Goal: Ask a question: Seek information or help from site administrators or community

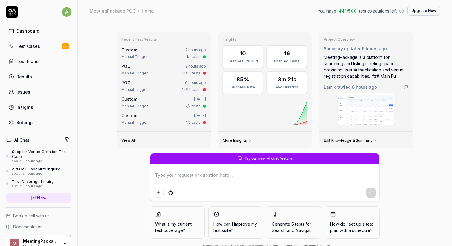
scroll to position [30, 0]
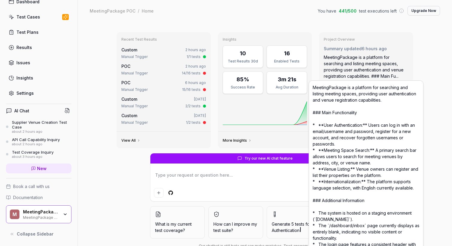
click at [423, 13] on button "Upgrade Now" at bounding box center [424, 11] width 33 height 10
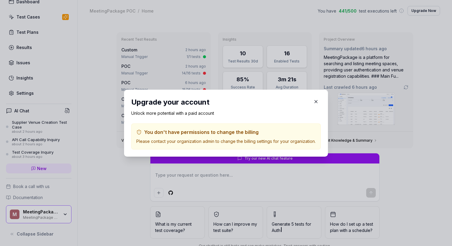
click at [310, 101] on h2 "Upgrade your account" at bounding box center [226, 102] width 190 height 11
click at [317, 101] on icon "button" at bounding box center [316, 101] width 5 height 5
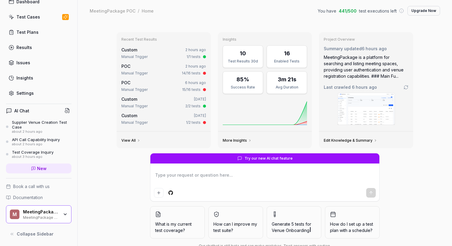
click at [39, 92] on link "Settings" at bounding box center [39, 93] width 66 height 12
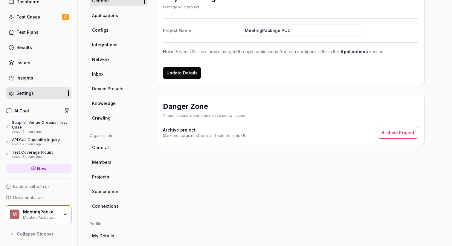
scroll to position [69, 0]
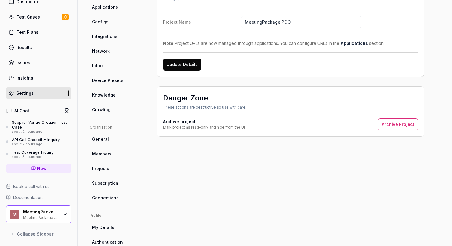
click at [111, 185] on span "Subscription" at bounding box center [105, 183] width 26 height 6
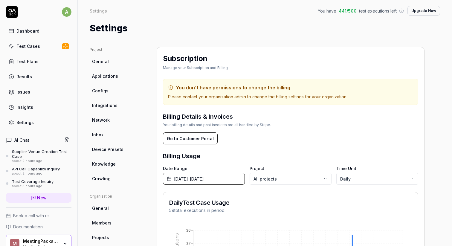
click at [196, 135] on button "Go to Customer Portal" at bounding box center [190, 139] width 55 height 12
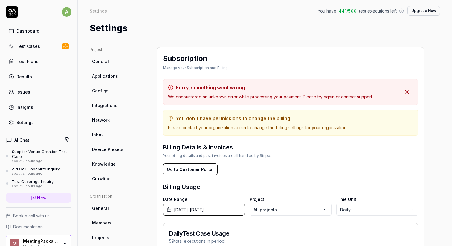
click at [28, 156] on div "Supplier Venue Creation Test Case" at bounding box center [42, 154] width 60 height 10
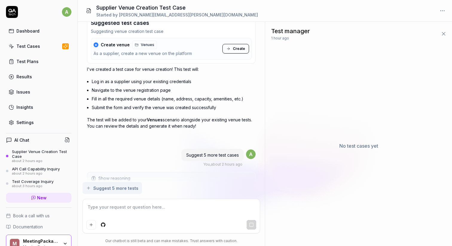
scroll to position [373, 0]
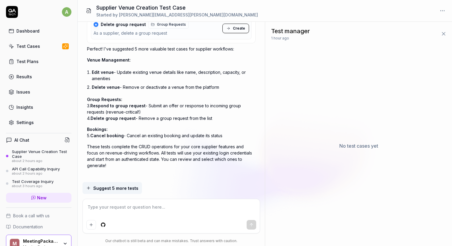
click at [66, 143] on button at bounding box center [67, 140] width 8 height 8
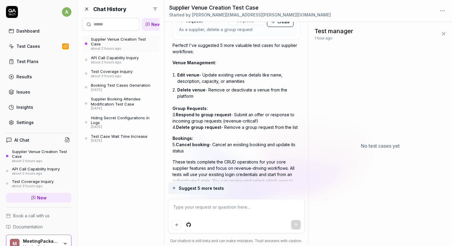
scroll to position [453, 0]
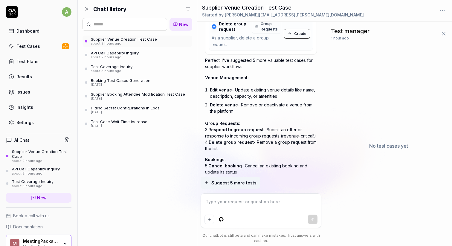
click at [48, 28] on link "Dashboard" at bounding box center [39, 31] width 66 height 12
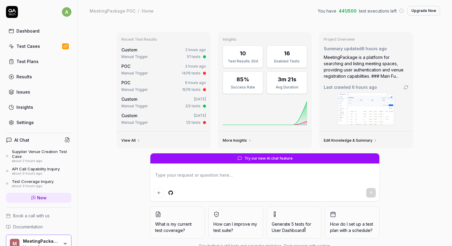
type textarea "*"
click at [33, 63] on div "Test Plans" at bounding box center [27, 61] width 22 height 6
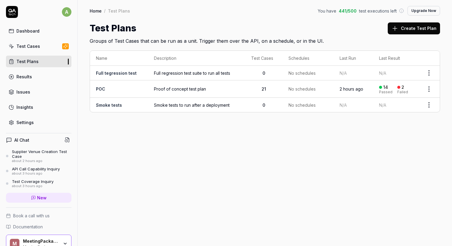
click at [98, 88] on link "POC" at bounding box center [100, 88] width 9 height 5
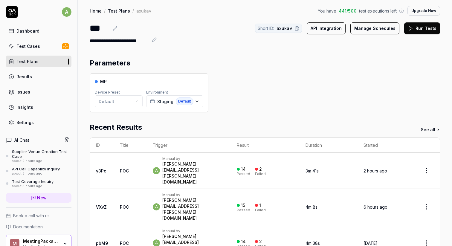
click at [136, 100] on html "**********" at bounding box center [226, 123] width 452 height 246
click at [170, 130] on icon "button" at bounding box center [172, 129] width 4 height 4
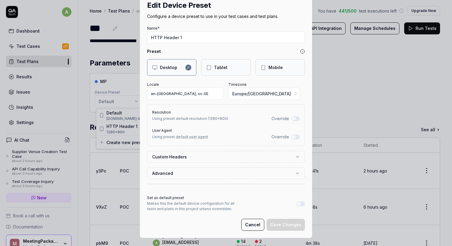
scroll to position [18, 0]
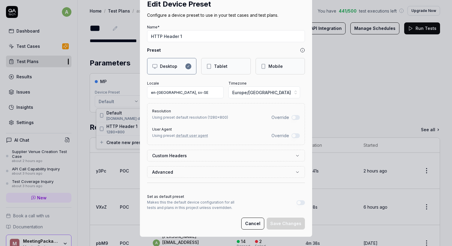
click at [205, 156] on label "Custom Headers" at bounding box center [223, 156] width 143 height 6
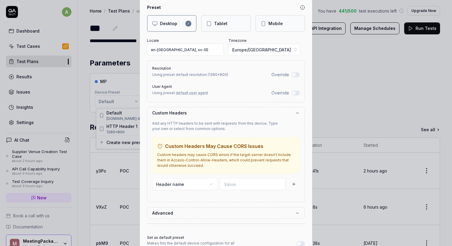
scroll to position [72, 0]
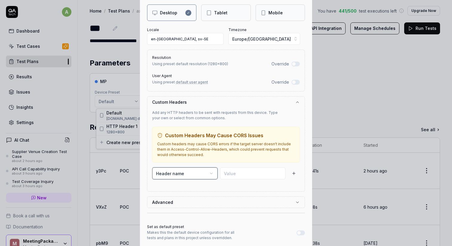
click at [180, 170] on button "Header name" at bounding box center [185, 174] width 66 height 12
type input "mptest"
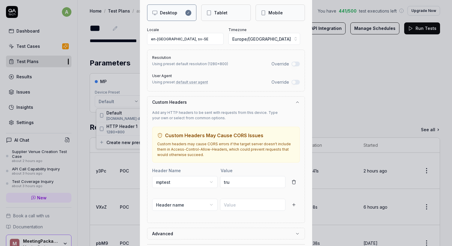
type input "tru"
click at [298, 186] on button "button" at bounding box center [294, 182] width 12 height 12
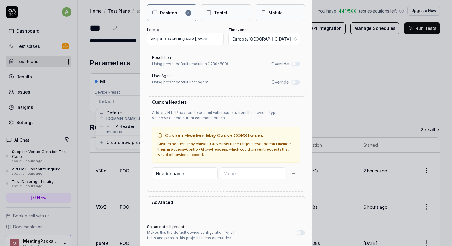
scroll to position [102, 0]
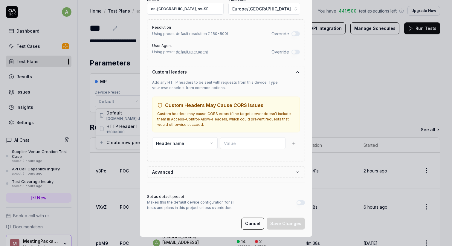
click at [259, 221] on button "Cancel" at bounding box center [252, 224] width 23 height 12
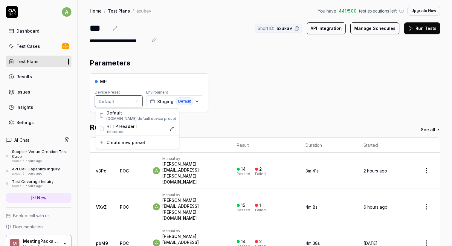
click at [266, 73] on html "**********" at bounding box center [226, 123] width 452 height 246
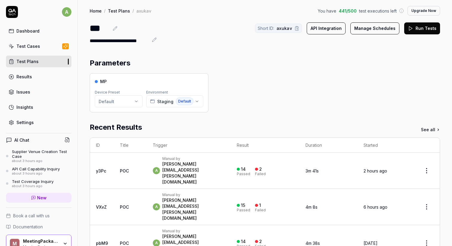
click at [47, 49] on link "Test Cases" at bounding box center [39, 46] width 66 height 12
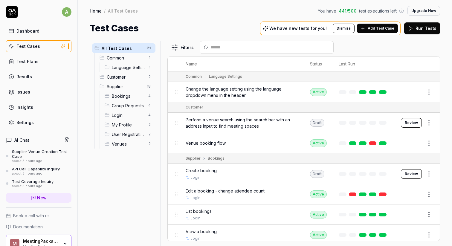
click at [116, 96] on span "Bookings" at bounding box center [128, 96] width 33 height 6
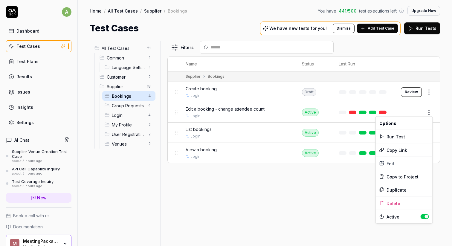
click at [428, 110] on html "a Dashboard Test Cases Test Plans Results Issues Insights Settings AI Chat Supp…" at bounding box center [226, 123] width 452 height 246
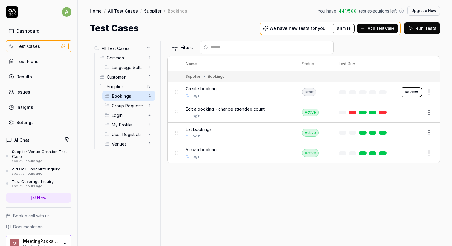
click at [232, 106] on html "a Dashboard Test Cases Test Plans Results Issues Insights Settings AI Chat Supp…" at bounding box center [226, 123] width 452 height 246
click at [231, 107] on span "Edit a booking - change attendee count" at bounding box center [225, 109] width 79 height 6
click at [219, 108] on span "Edit a booking - change attendee count" at bounding box center [225, 109] width 79 height 6
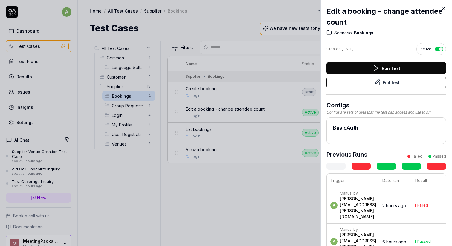
click at [393, 80] on button "Edit test" at bounding box center [387, 83] width 120 height 12
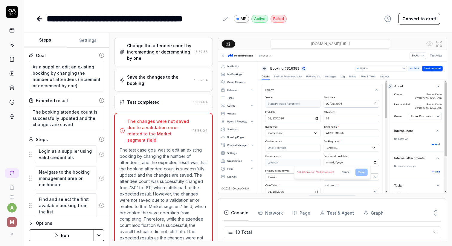
scroll to position [102, 0]
click at [33, 224] on icon "button" at bounding box center [31, 223] width 5 height 5
type textarea "*"
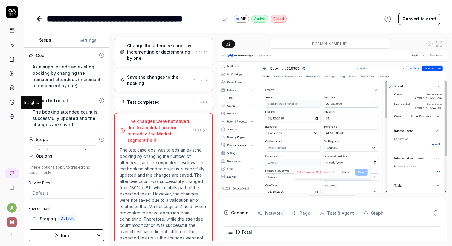
click at [12, 104] on icon at bounding box center [12, 102] width 4 height 4
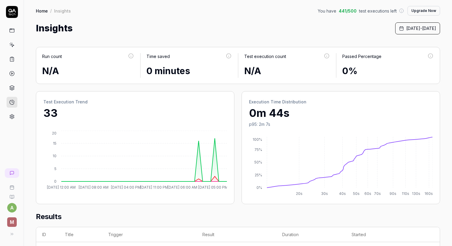
click at [11, 176] on link at bounding box center [12, 173] width 14 height 10
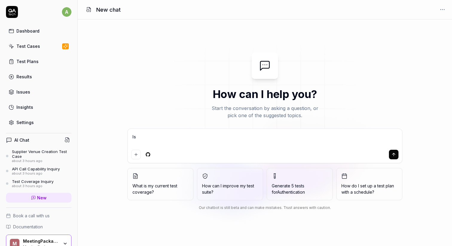
type textarea "Is"
type textarea "*"
type textarea "Is i"
type textarea "*"
type textarea "Is it"
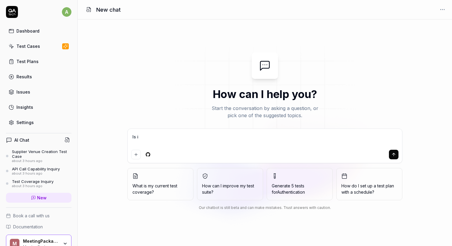
type textarea "*"
type textarea "Is it"
type textarea "*"
type textarea "Is it p"
type textarea "*"
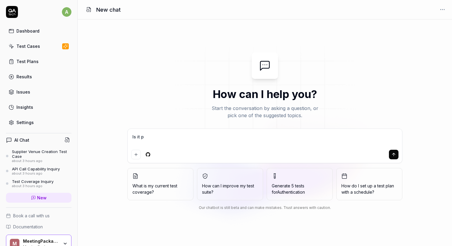
type textarea "Is it po"
type textarea "*"
type textarea "Is it pos"
type textarea "*"
type textarea "Is it possi"
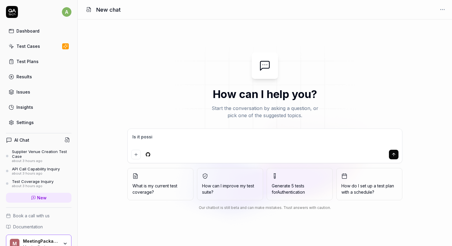
type textarea "*"
type textarea "Is it possib"
type textarea "*"
type textarea "Is it possibl"
type textarea "*"
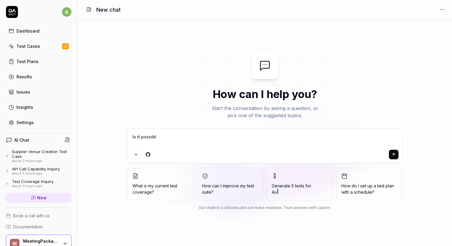
type textarea "Is it possible"
type textarea "*"
type textarea "Is it possible"
type textarea "*"
type textarea "Is it possible t"
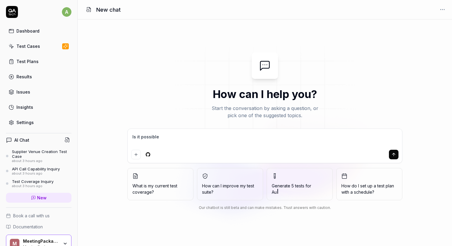
type textarea "*"
type textarea "Is it possible to"
type textarea "*"
type textarea "Is it possible to"
type textarea "*"
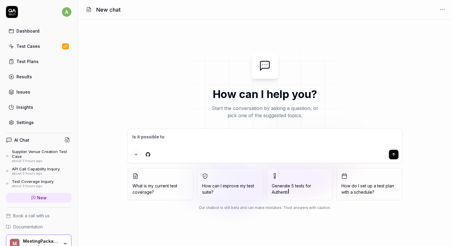
type textarea "Is it possible to s"
type textarea "*"
type textarea "Is it possible to se"
type textarea "*"
type textarea "Is it possible to see"
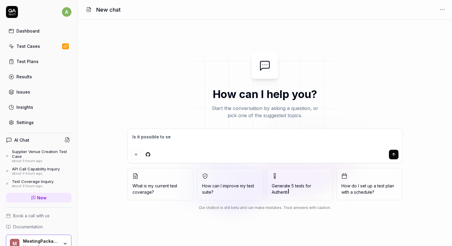
type textarea "*"
type textarea "Is it possible to see"
type textarea "*"
type textarea "Is it possible to see w"
type textarea "*"
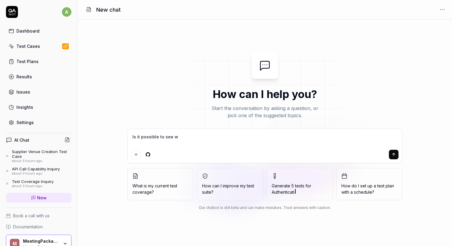
type textarea "Is it possible to see wh"
type textarea "*"
type textarea "Is it possible to see who"
type textarea "*"
type textarea "Is it possible to see who"
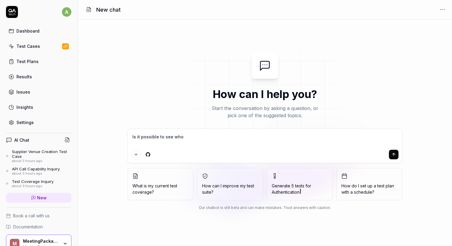
type textarea "*"
type textarea "Is it possible to see who e"
type textarea "*"
type textarea "Is it possible to see who ed"
type textarea "*"
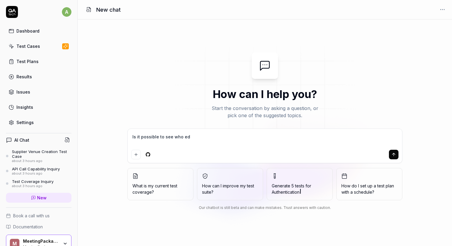
type textarea "Is it possible to see who edi"
type textarea "*"
type textarea "Is it possible to see who edit"
type textarea "*"
type textarea "Is it possible to see who edit"
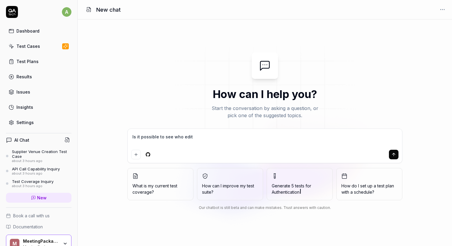
type textarea "*"
type textarea "Is it possible to see who edit"
type textarea "*"
type textarea "Is it possible to see who edite"
type textarea "*"
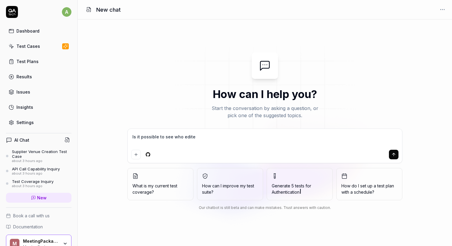
type textarea "Is it possible to see who edited"
type textarea "*"
type textarea "Is it possible to see who edited"
type textarea "*"
type textarea "Is it possible to see who edited t"
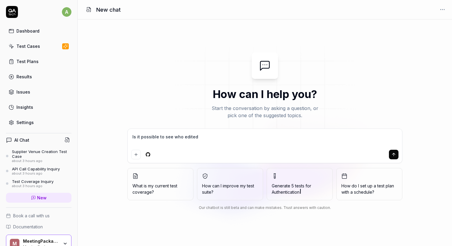
type textarea "*"
type textarea "Is it possible to see who edited te"
type textarea "*"
type textarea "Is it possible to see who edited tes"
type textarea "*"
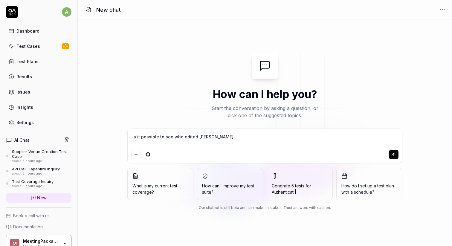
type textarea "Is it possible to see who edited test"
type textarea "*"
type textarea "Is it possible to see who edited test"
type textarea "*"
type textarea "Is it possible to see who edited test c"
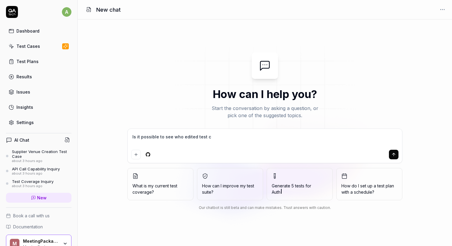
type textarea "*"
type textarea "Is it possible to see who edited test ca"
type textarea "*"
type textarea "Is it possible to see who edited test cas"
type textarea "*"
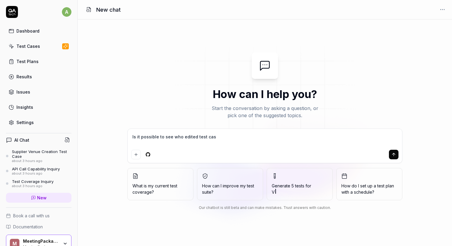
type textarea "Is it possible to see who edited test case"
type textarea "*"
type textarea "Is it possible to see who edited test case"
type textarea "*"
type textarea "Is it possible to see who edited test case a"
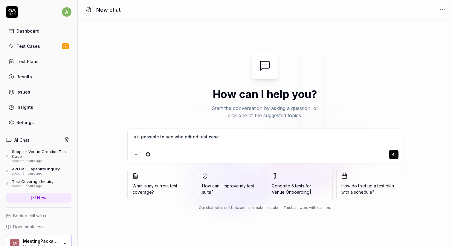
type textarea "*"
type textarea "Is it possible to see who edited test case an"
type textarea "*"
type textarea "Is it possible to see who edited test case and"
type textarea "*"
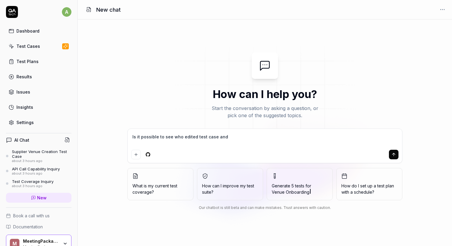
type textarea "Is it possible to see who edited test case and"
type textarea "*"
type textarea "Is it possible to see who edited test case and w"
type textarea "*"
type textarea "Is it possible to see who edited test case and wh"
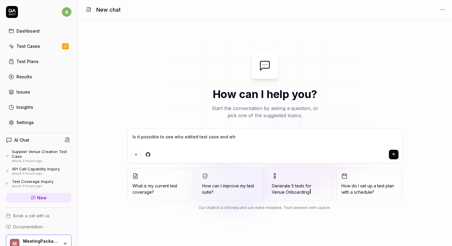
type textarea "*"
type textarea "Is it possible to see who edited test case and wha"
type textarea "*"
type textarea "Is it possible to see who edited test case and what"
type textarea "*"
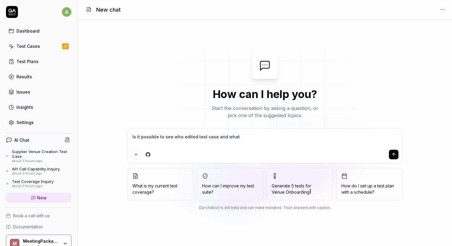
type textarea "Is it possible to see who edited test case and what"
type textarea "*"
type textarea "Is it possible to see who edited test case and what d"
type textarea "*"
type textarea "Is it possible to see who edited test case and what di"
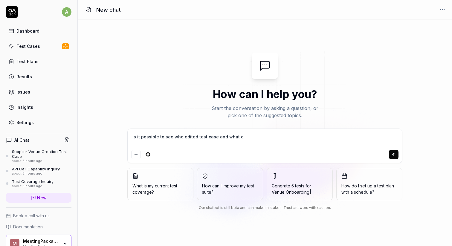
type textarea "*"
type textarea "Is it possible to see who edited test case and what did"
type textarea "*"
type textarea "Is it possible to see who edited test case and what did"
type textarea "*"
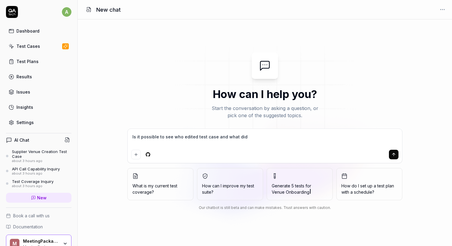
type textarea "Is it possible to see who edited test case and what did t"
type textarea "*"
type textarea "Is it possible to see who edited test case and what did th"
type textarea "*"
type textarea "Is it possible to see who edited test case and what did the"
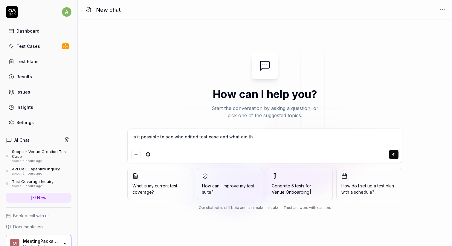
type textarea "*"
type textarea "Is it possible to see who edited test case and what did the"
type textarea "*"
type textarea "Is it possible to see who edited test case and what did the c"
type textarea "*"
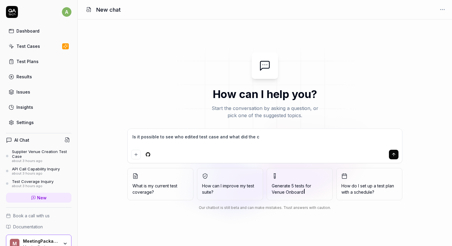
type textarea "Is it possible to see who edited test case and what did the ch"
type textarea "*"
type textarea "Is it possible to see who edited test case and what did the c"
type textarea "*"
type textarea "Is it possible to see who edited test case and what did the"
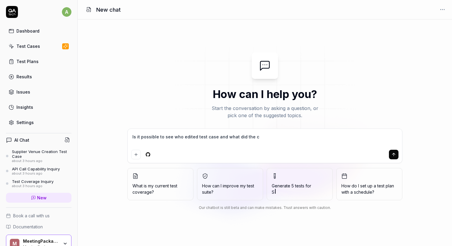
type textarea "*"
type textarea "Is it possible to see who edited test case and what did the"
type textarea "*"
type textarea "Is it possible to see who edited test case and what did they"
type textarea "*"
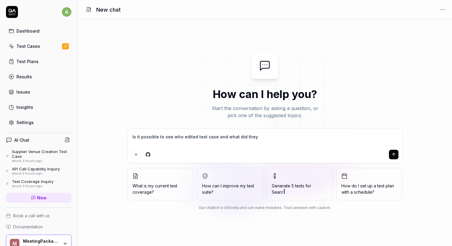
type textarea "Is it possible to see who edited test case and what did they"
type textarea "*"
type textarea "Is it possible to see who edited test case and what did they c"
type textarea "*"
type textarea "Is it possible to see who edited test case and what did they cah"
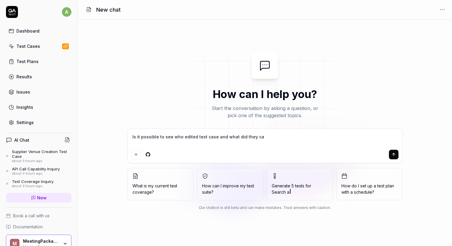
type textarea "*"
type textarea "Is it possible to see who edited test case and what did they cahn"
type textarea "*"
type textarea "Is it possible to see who edited test case and what did they cahng"
type textarea "*"
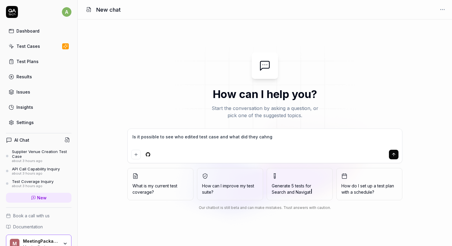
type textarea "Is it possible to see who edited test case and what did they cahn"
type textarea "*"
type textarea "Is it possible to see who edited test case and what did they cah"
type textarea "*"
type textarea "Is it possible to see who edited test case and what did they ca"
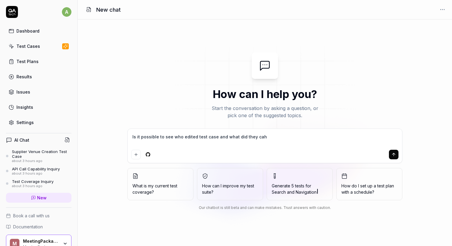
type textarea "*"
type textarea "Is it possible to see who edited test case and what did they c"
type textarea "*"
type textarea "Is it possible to see who edited test case and what did they ch"
type textarea "*"
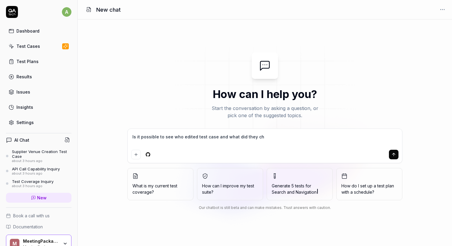
type textarea "Is it possible to see who edited test case and what did they cha"
type textarea "*"
type textarea "Is it possible to see who edited test case and what did they chan"
type textarea "*"
type textarea "Is it possible to see who edited test case and what did they chang"
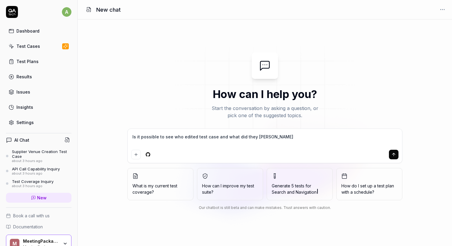
type textarea "*"
type textarea "Is it possible to see who edited test case and what did they change"
type textarea "*"
type textarea "Is it possible to see who edited test case and what did they change?"
type textarea "*"
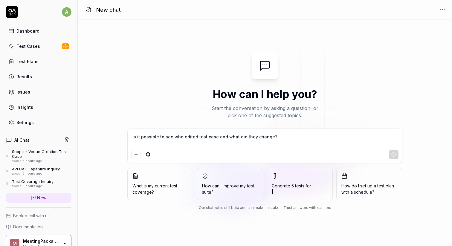
type textarea "Is it possible to see who edited test case and what did they change?"
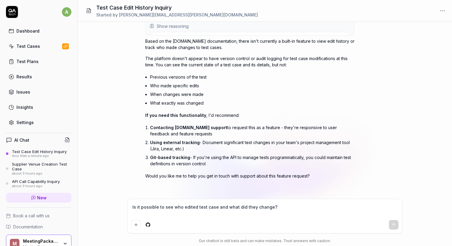
scroll to position [28, 0]
click at [195, 162] on li "Git-based tracking - If you're using the API to manage tests programmatically, …" at bounding box center [252, 160] width 205 height 15
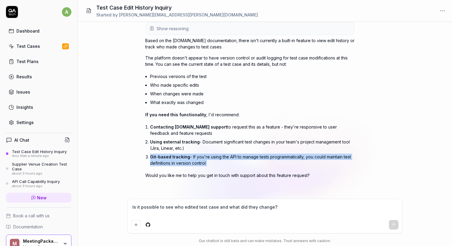
click at [195, 162] on li "Git-based tracking - If you're using the API to manage tests programmatically, …" at bounding box center [252, 160] width 205 height 15
type textarea "*"
